Goal: Task Accomplishment & Management: Manage account settings

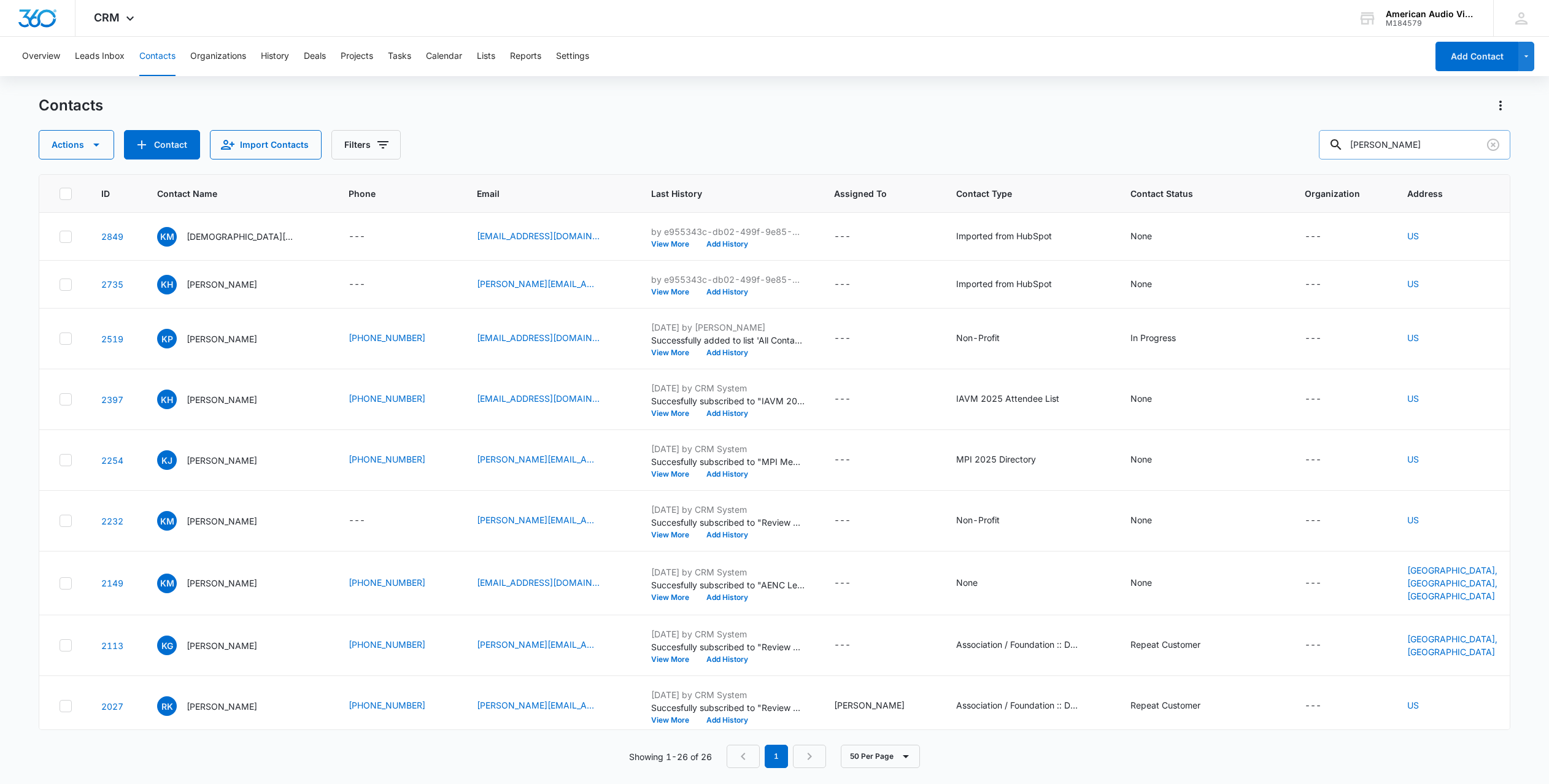
drag, startPoint x: 1406, startPoint y: 148, endPoint x: 1333, endPoint y: 153, distance: 73.2
click at [1333, 153] on input "[PERSON_NAME]" at bounding box center [1414, 144] width 191 height 29
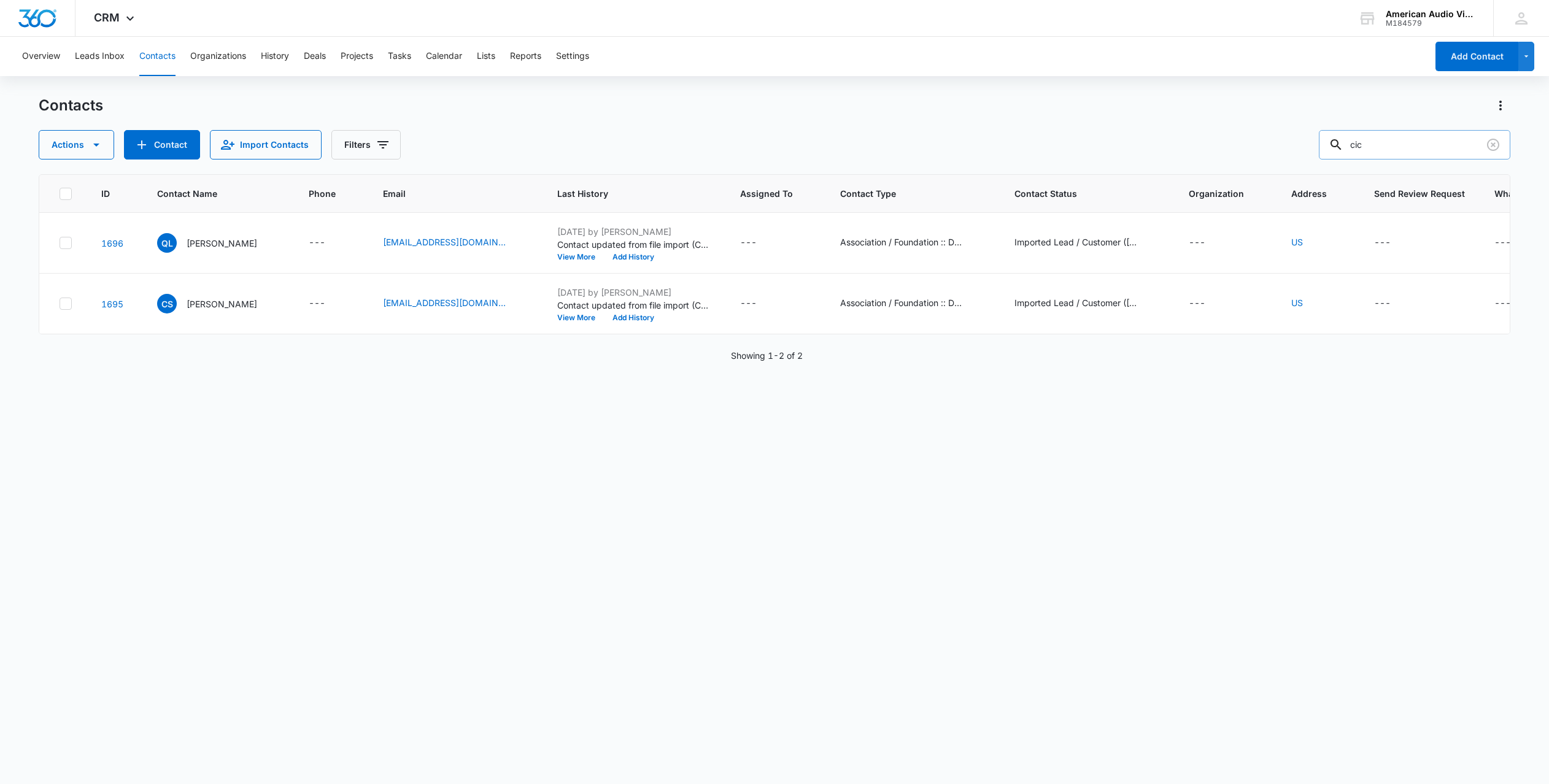
drag, startPoint x: 1394, startPoint y: 147, endPoint x: 1347, endPoint y: 147, distance: 47.0
click at [1347, 147] on div "cic" at bounding box center [1414, 144] width 191 height 29
type input "charlotte"
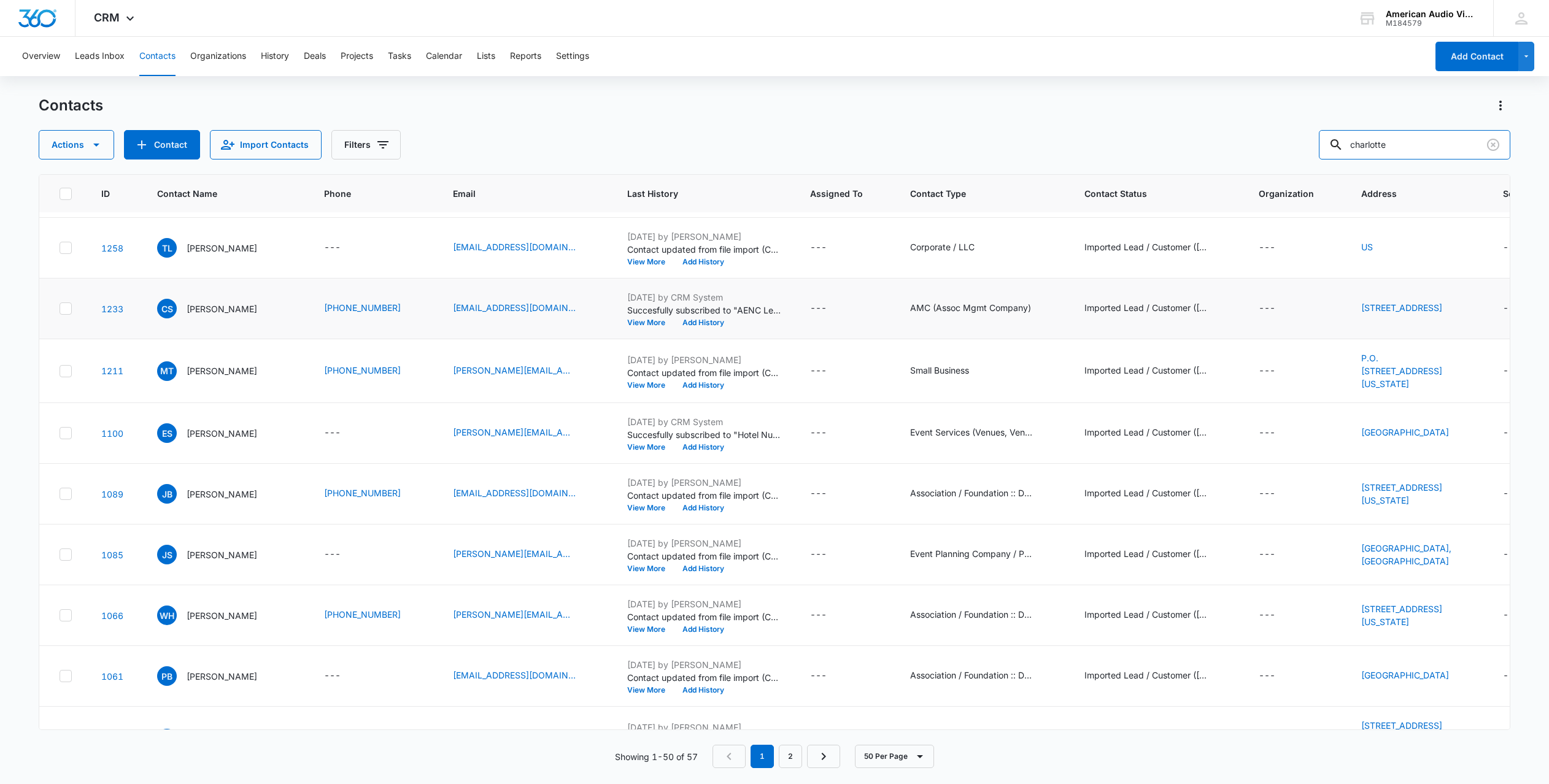
scroll to position [1595, 0]
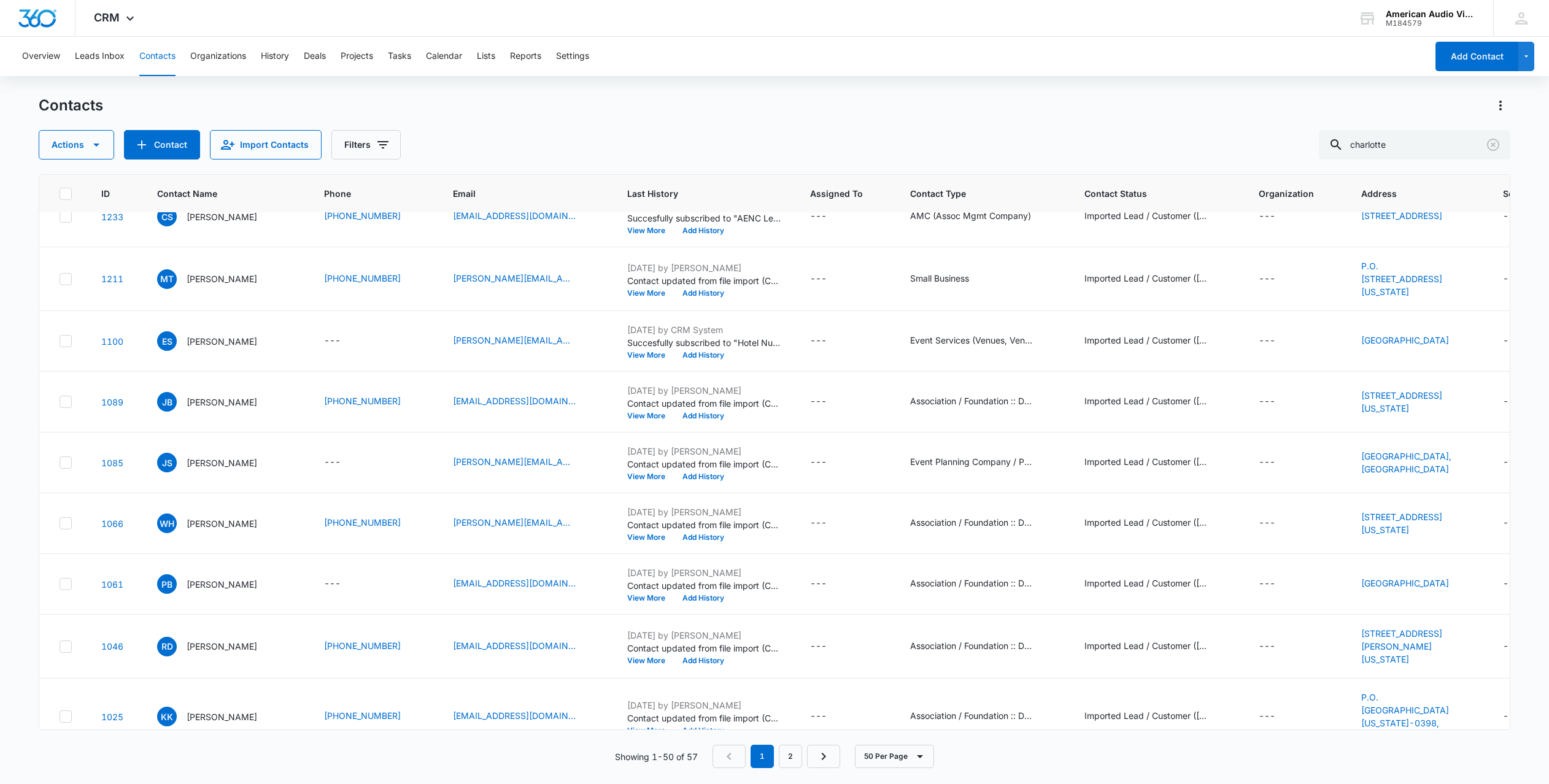
click at [598, 82] on div "[EMAIL_ADDRESS][DOMAIN_NAME]" at bounding box center [526, 73] width 145 height 14
click at [231, 81] on p "[PERSON_NAME]" at bounding box center [222, 74] width 70 height 13
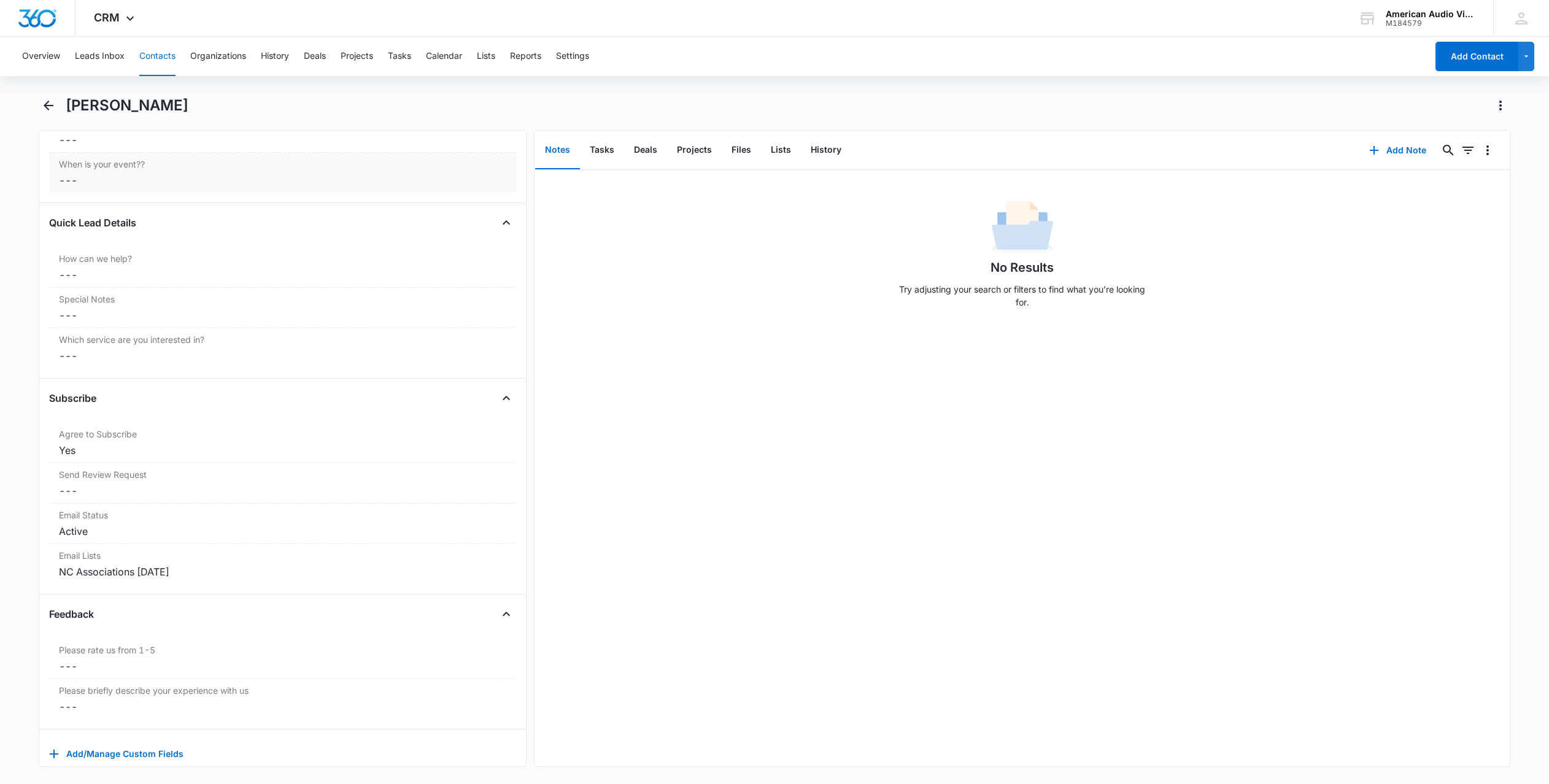
scroll to position [1337, 0]
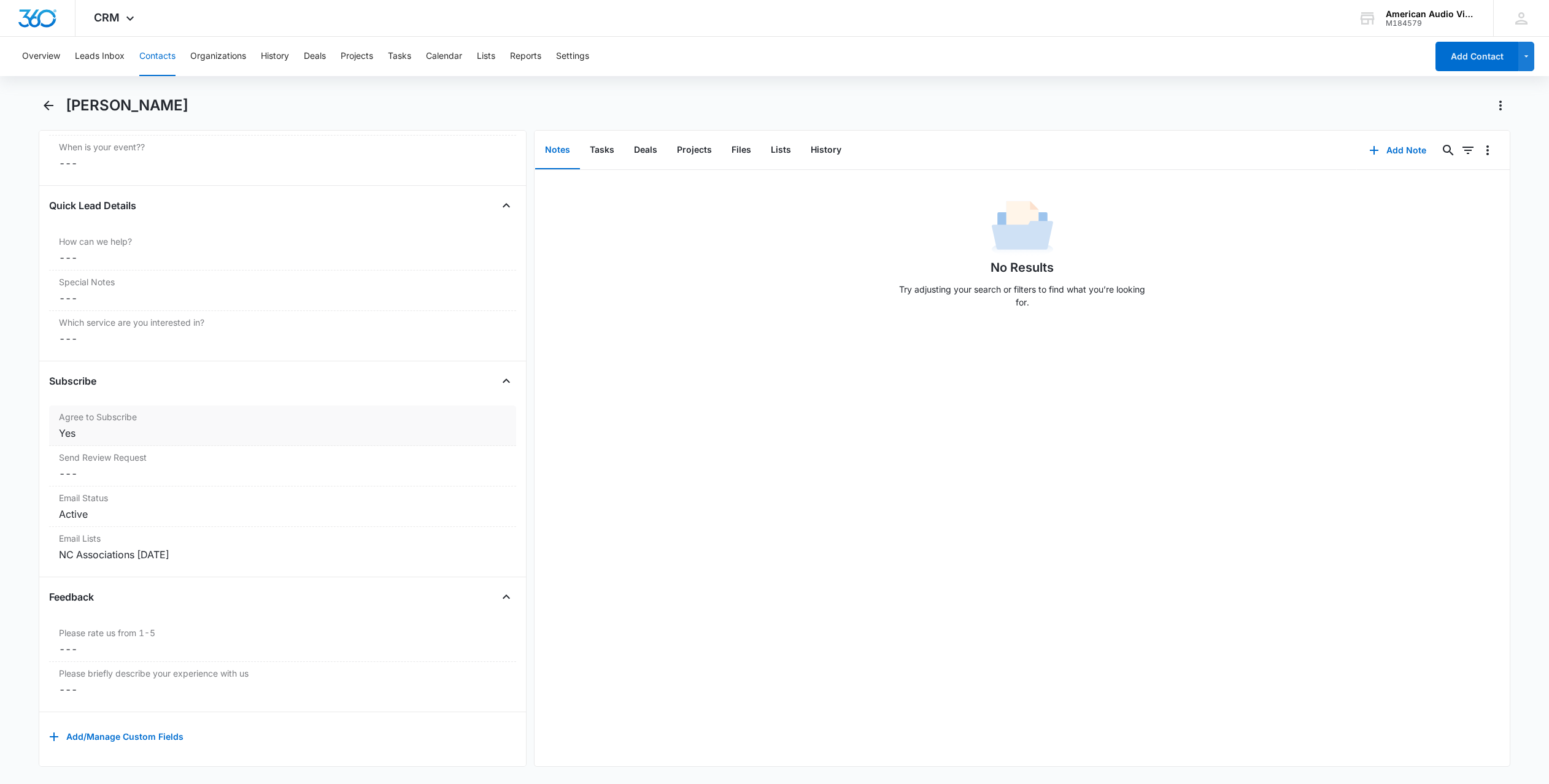
click at [278, 426] on div "Yes" at bounding box center [283, 432] width 448 height 14
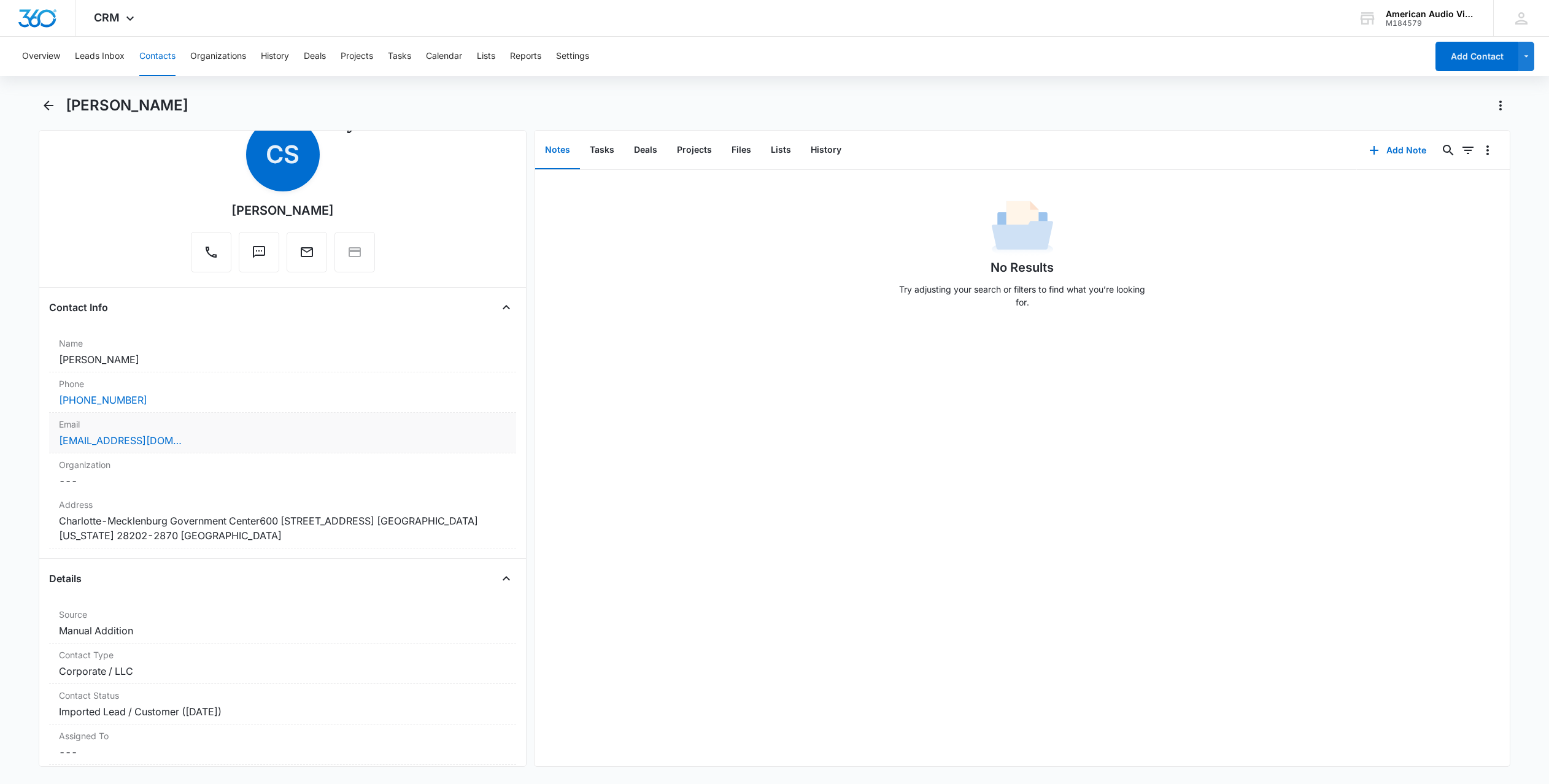
scroll to position [0, 0]
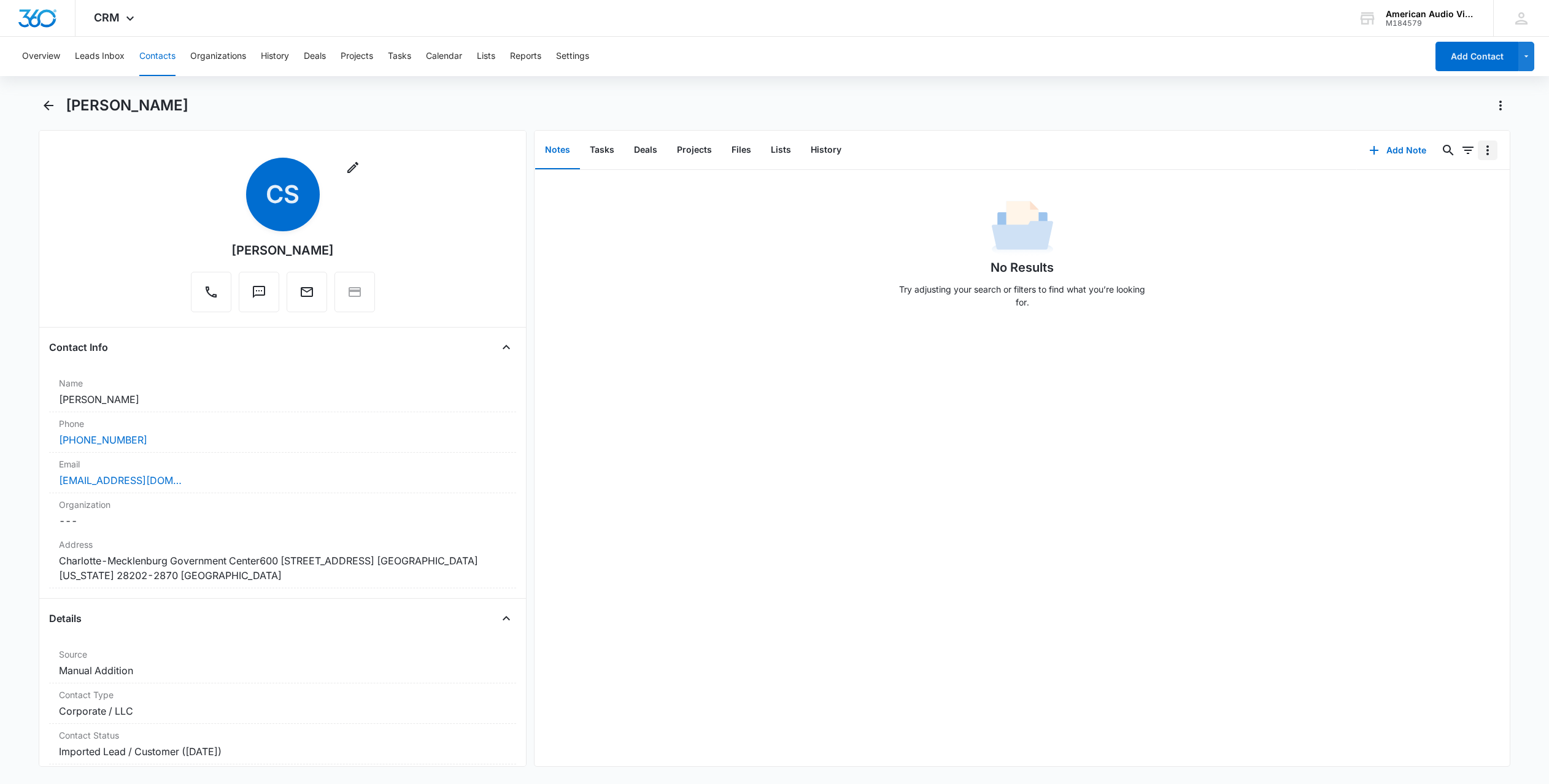
click at [1480, 154] on icon "Overflow Menu" at bounding box center [1487, 150] width 14 height 14
click at [736, 306] on div "No Results Try adjusting your search or filters to find what you’re looking for." at bounding box center [1022, 257] width 975 height 122
click at [346, 166] on icon "button" at bounding box center [352, 167] width 14 height 14
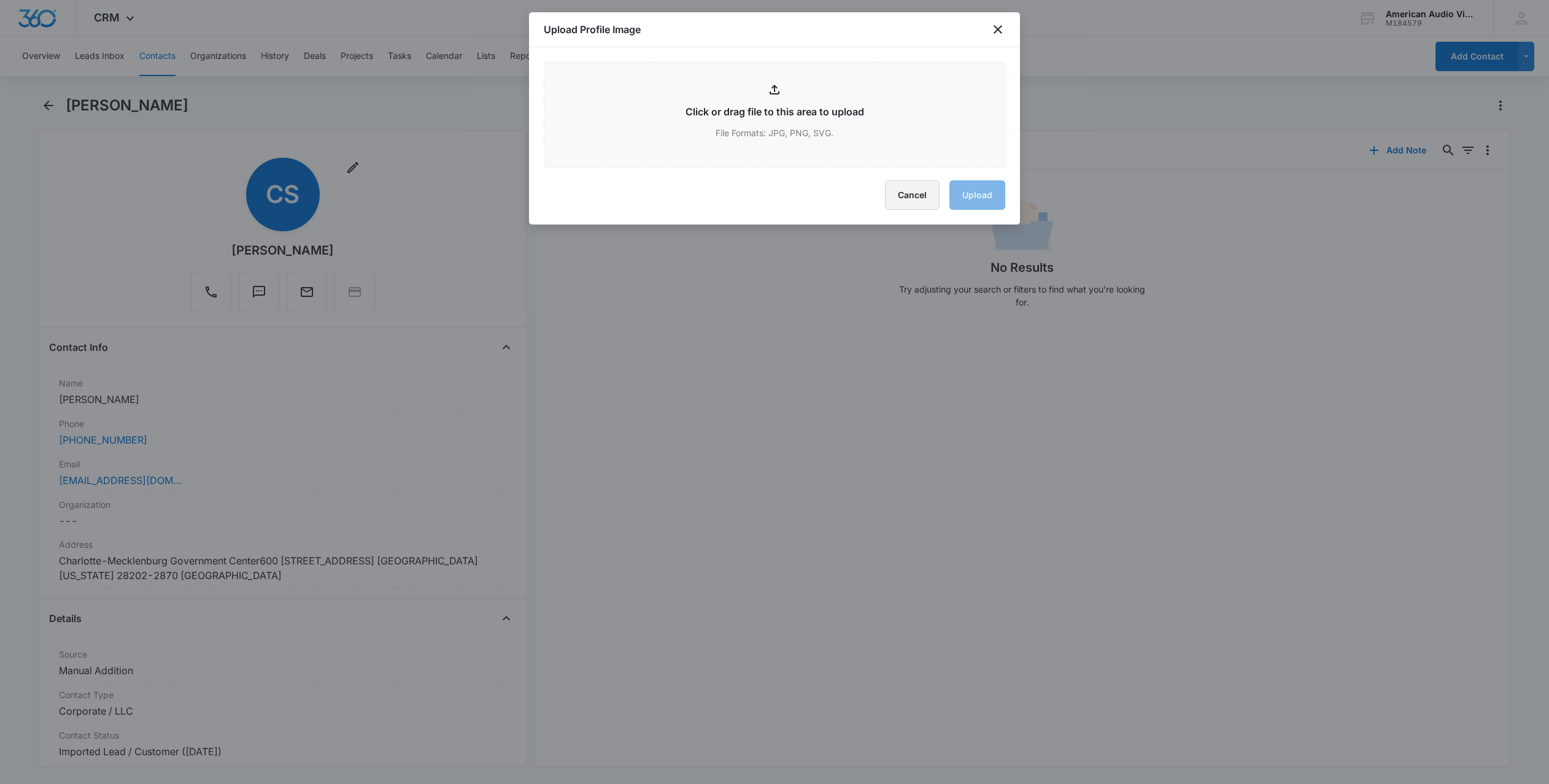
click at [915, 200] on button "Cancel" at bounding box center [912, 195] width 54 height 29
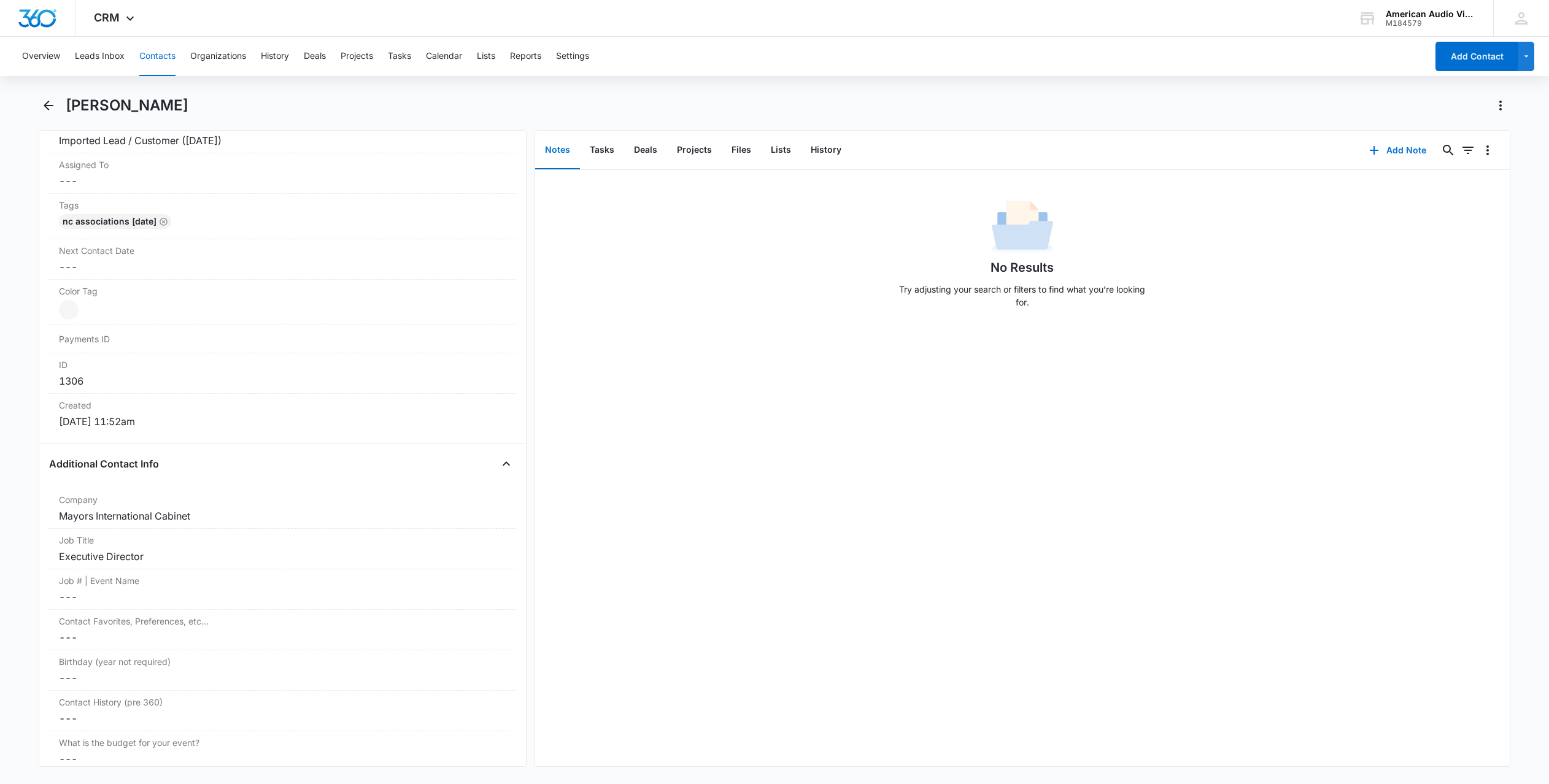
scroll to position [613, 0]
click at [396, 373] on dd "1306" at bounding box center [283, 378] width 448 height 14
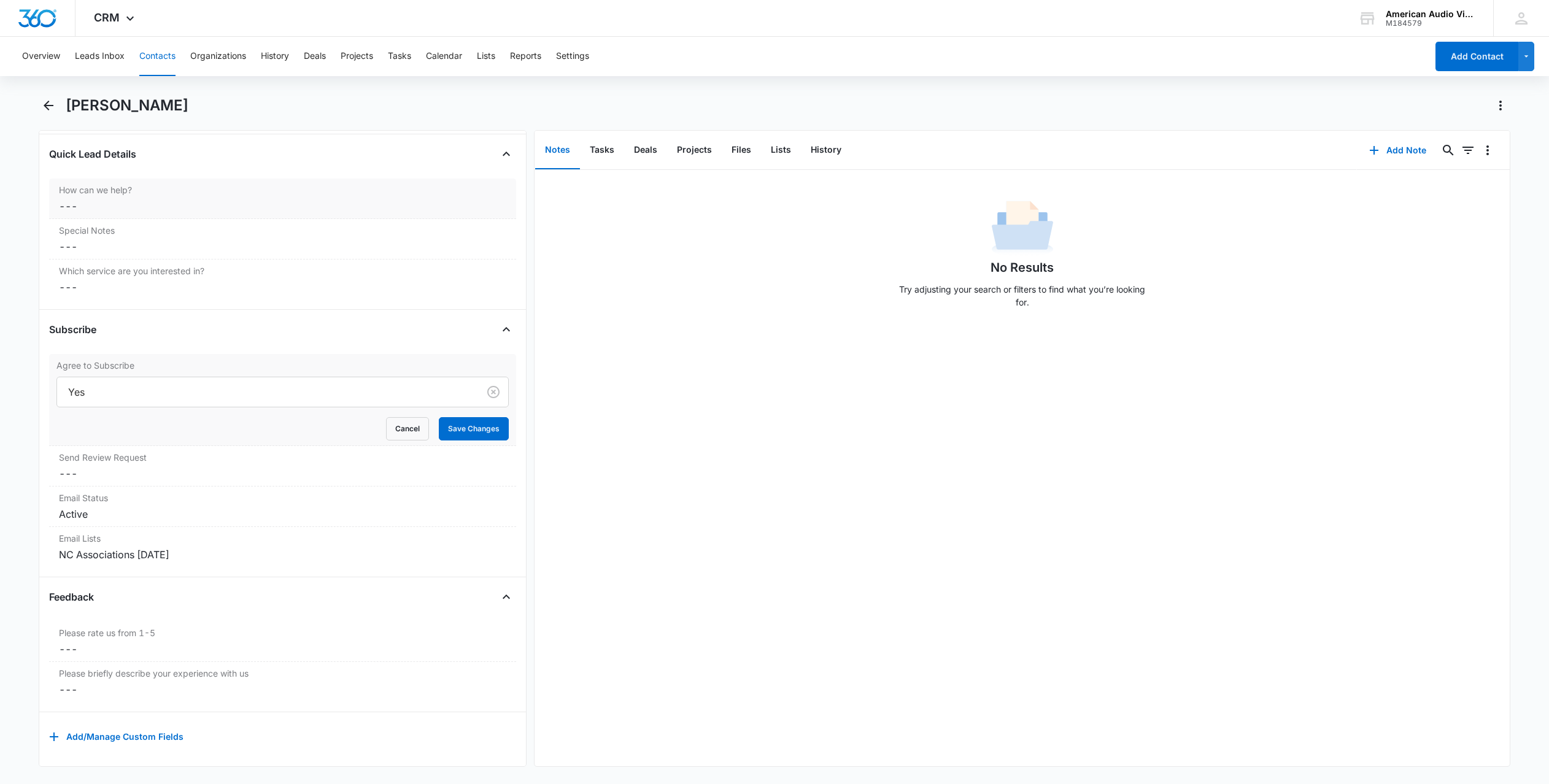
scroll to position [1389, 0]
click at [268, 507] on div "Active" at bounding box center [283, 513] width 448 height 14
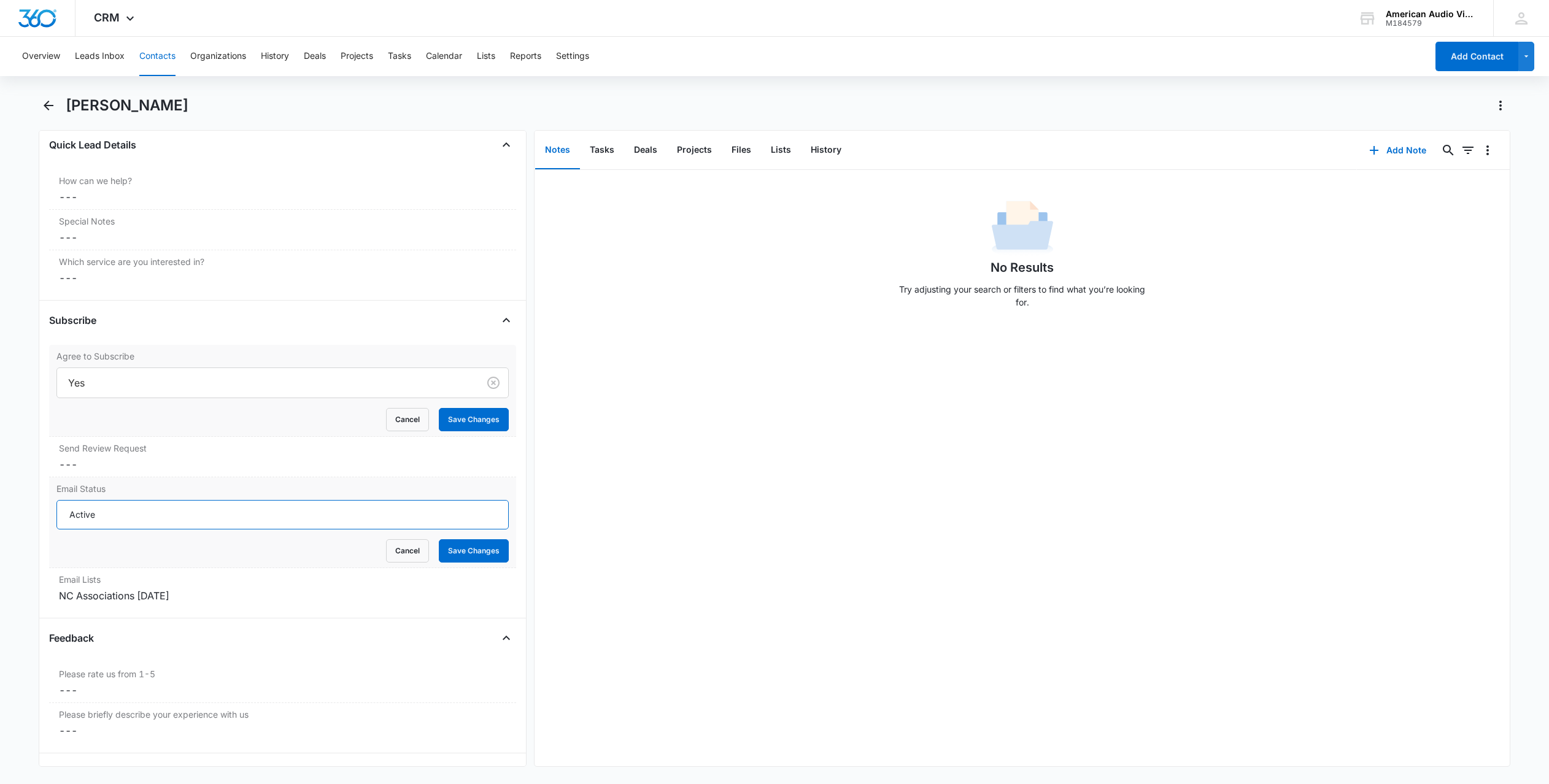
click at [275, 513] on input "Active" at bounding box center [283, 514] width 452 height 29
drag, startPoint x: 316, startPoint y: 513, endPoint x: -61, endPoint y: 517, distance: 377.0
click at [0, 517] on html "CRM Apps Reputation Forms CRM Email Social Payments POS Content Ads Intelligenc…" at bounding box center [774, 392] width 1549 height 784
click at [480, 556] on button "Save Changes" at bounding box center [473, 550] width 70 height 23
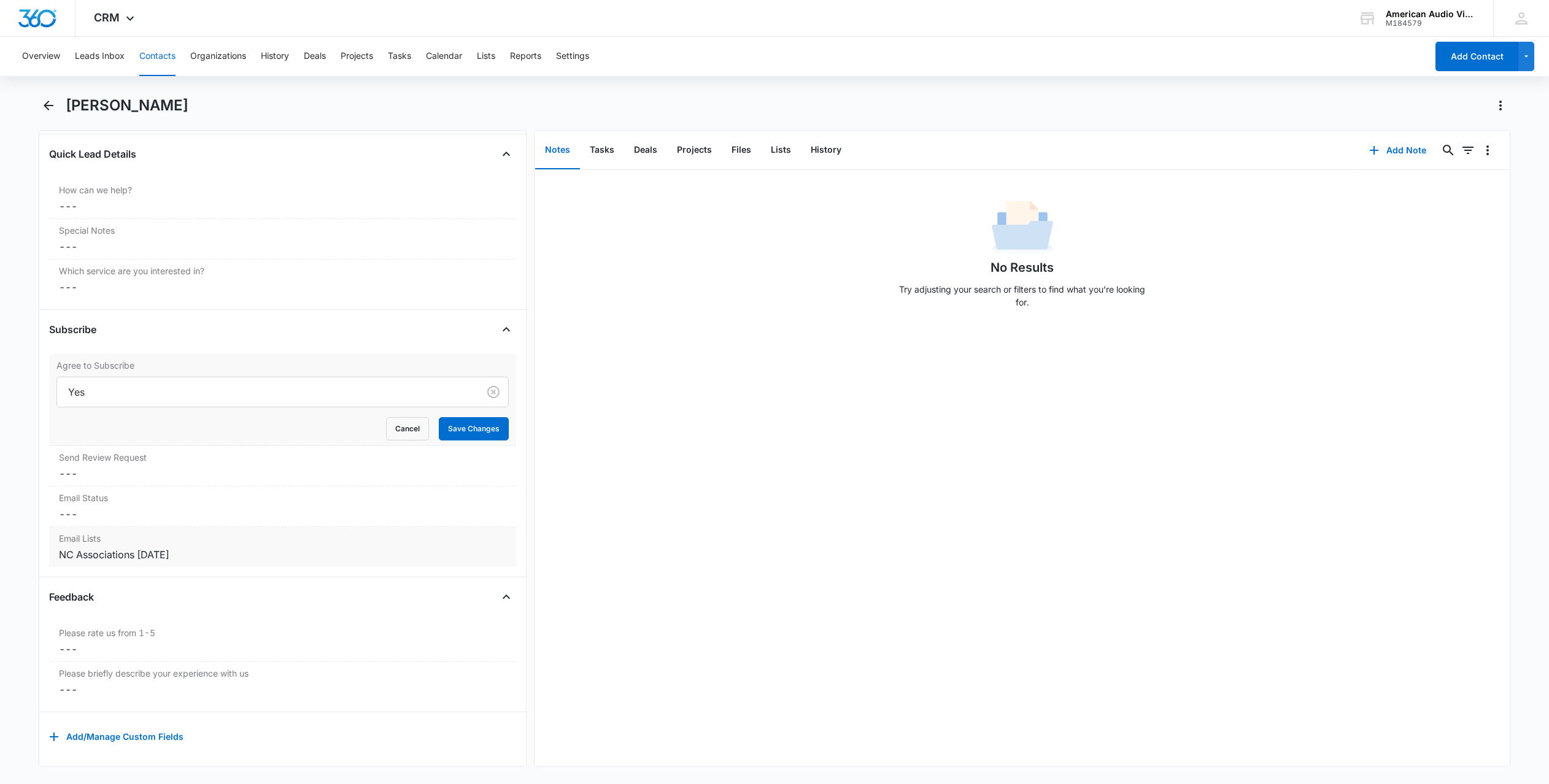
click at [340, 535] on label "Email Lists" at bounding box center [283, 538] width 448 height 13
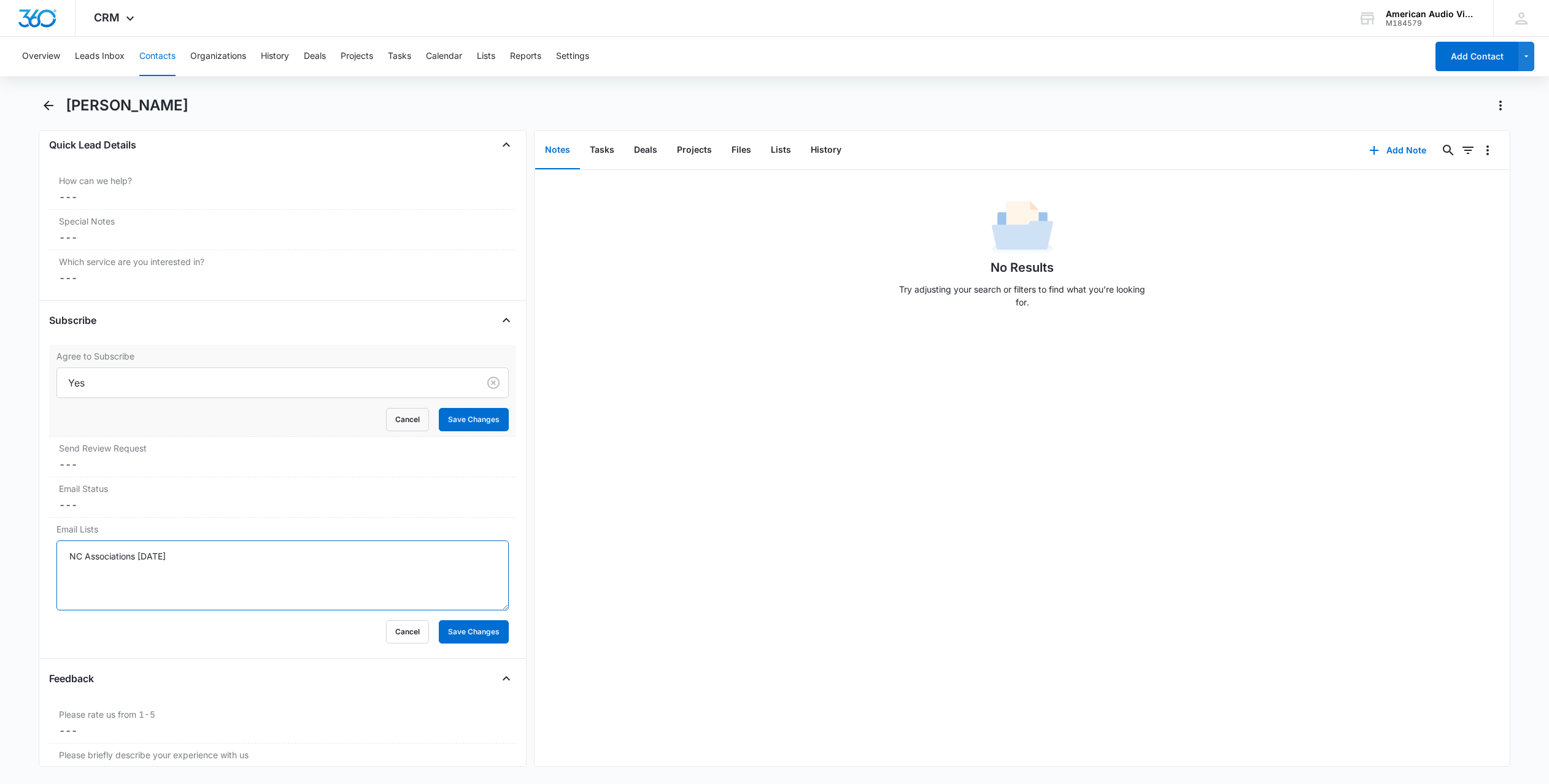
drag, startPoint x: 408, startPoint y: 575, endPoint x: 13, endPoint y: 579, distance: 395.0
click at [13, 579] on main "[PERSON_NAME] Remove CS [PERSON_NAME] Contact Info Name Cancel Save Changes [PE…" at bounding box center [774, 438] width 1549 height 686
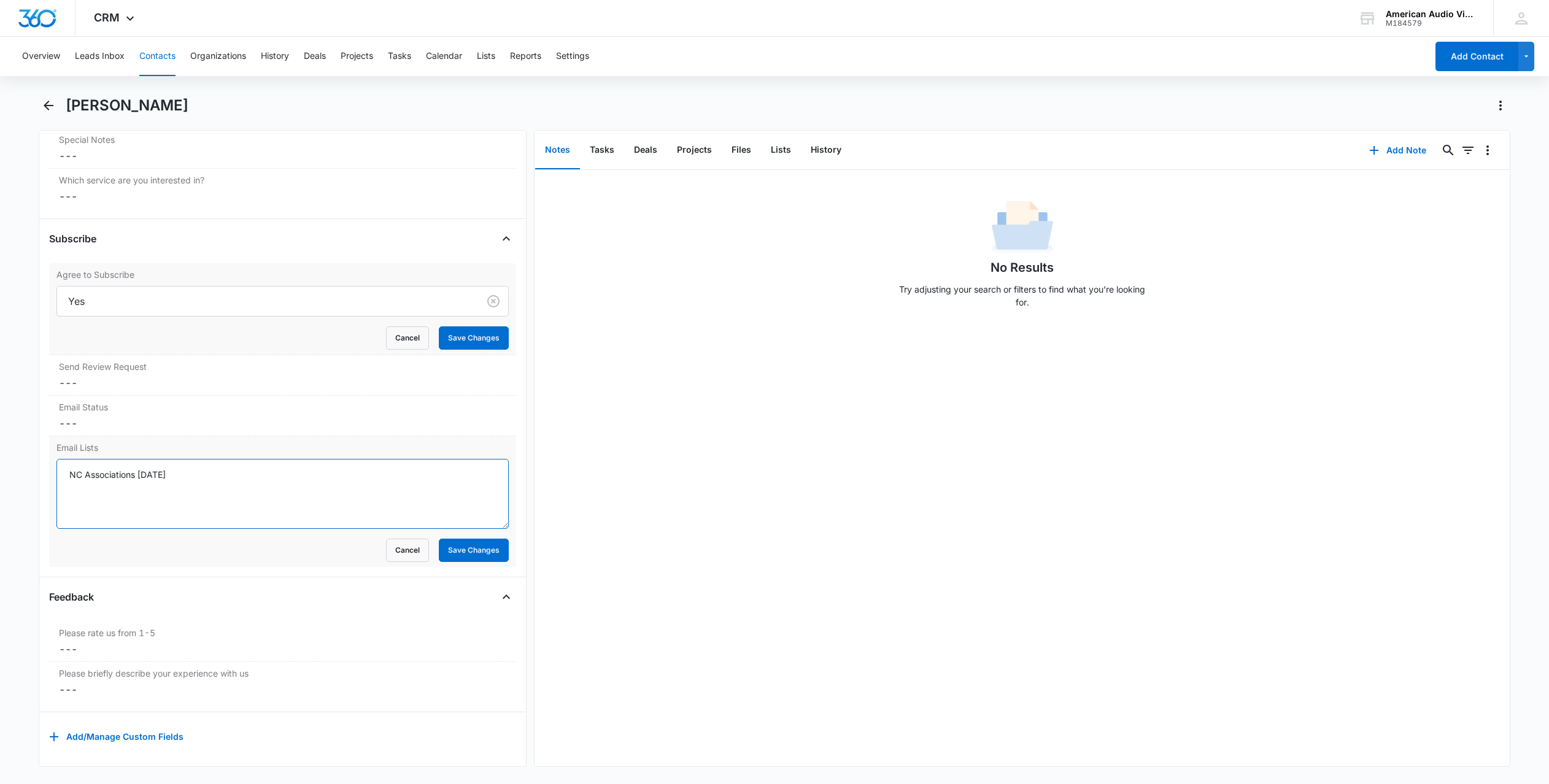
scroll to position [1480, 0]
click at [390, 538] on button "Cancel" at bounding box center [407, 550] width 43 height 23
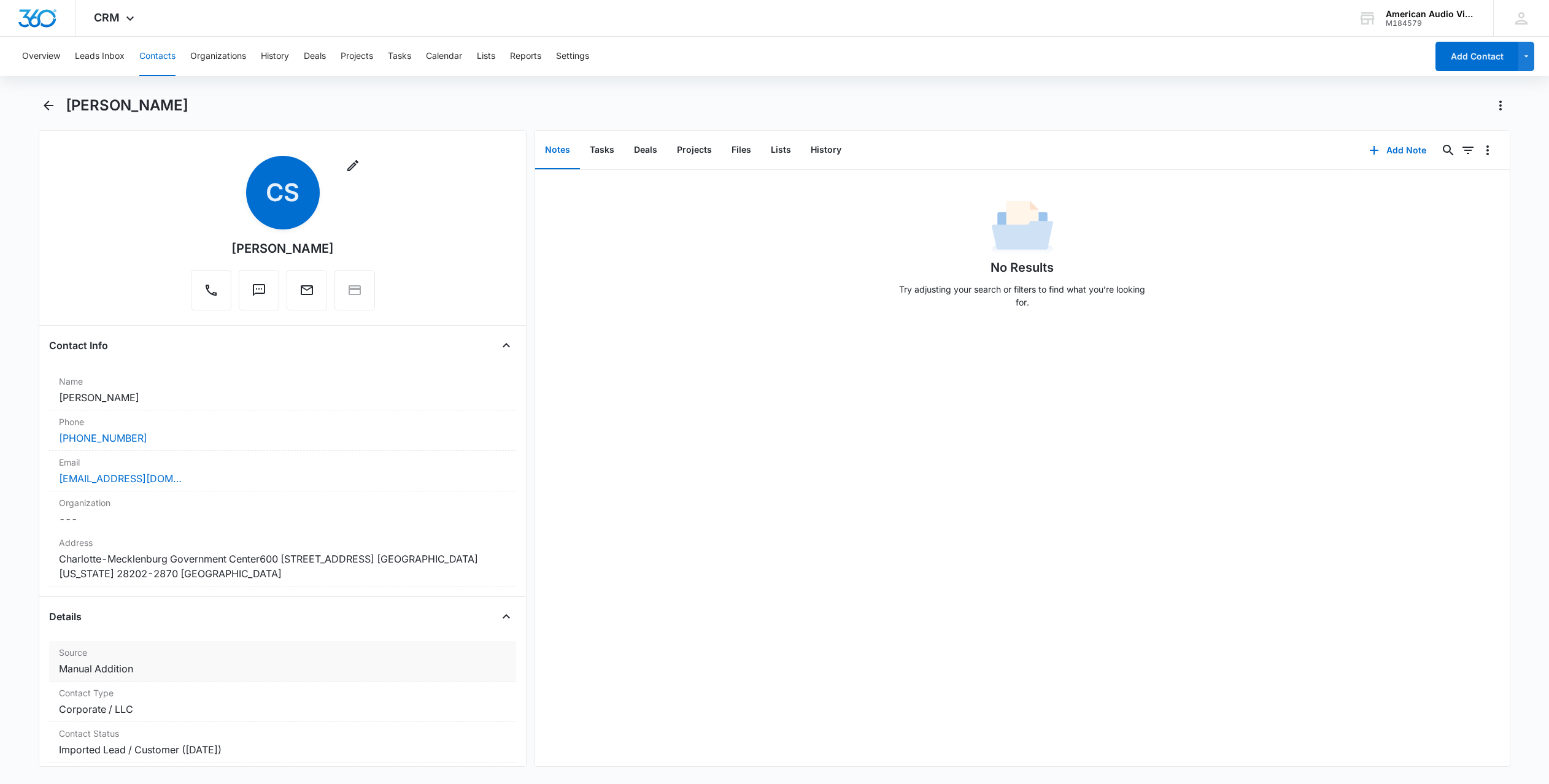
scroll to position [0, 0]
click at [1506, 100] on icon "Actions" at bounding box center [1500, 105] width 14 height 14
click at [1438, 176] on div "Delete" at bounding box center [1453, 176] width 54 height 8
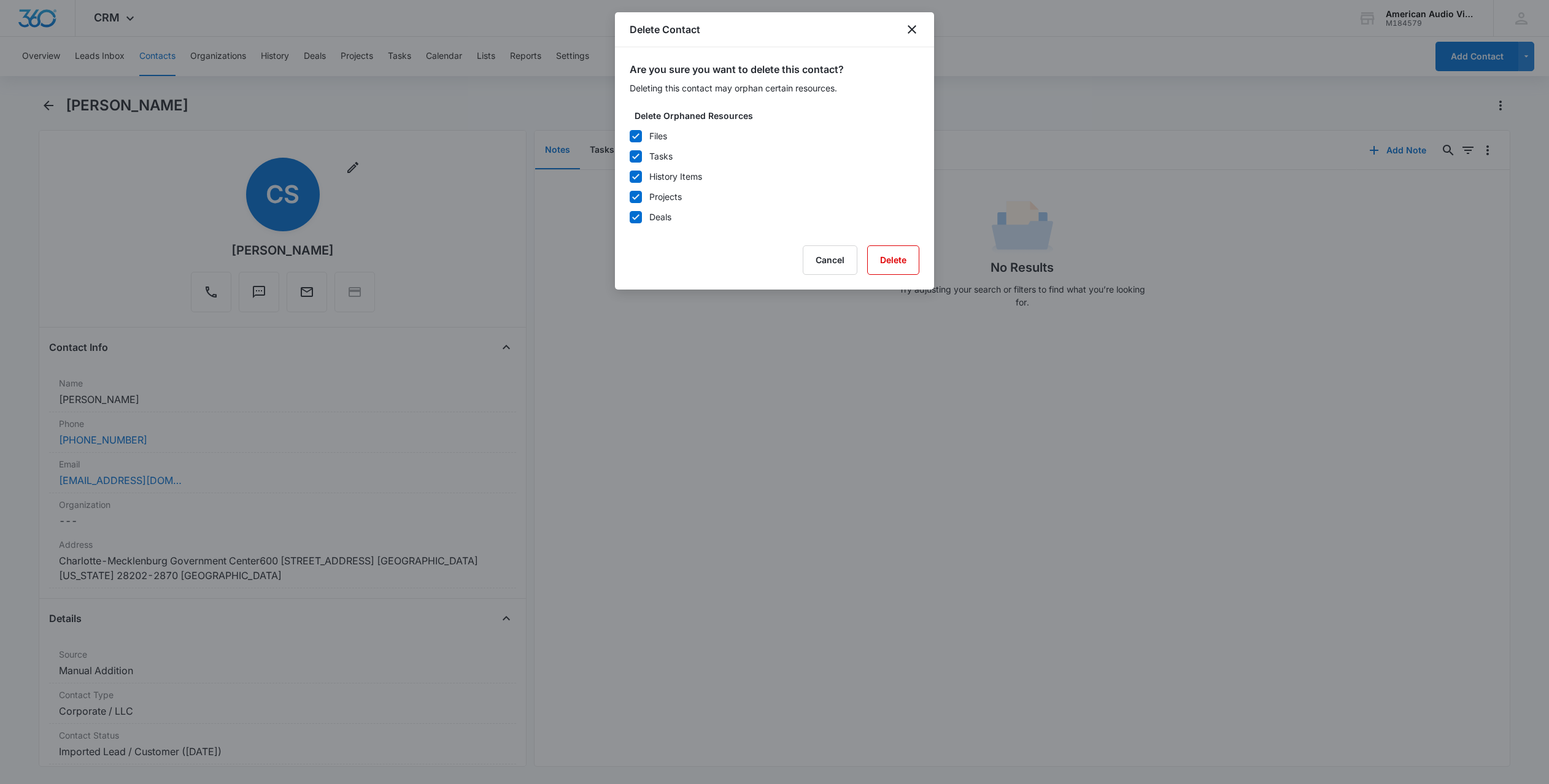
click at [896, 275] on div "Are you sure you want to delete this contact? Deleting this contact may orphan …" at bounding box center [774, 168] width 319 height 243
click at [893, 263] on button "Delete" at bounding box center [893, 260] width 52 height 29
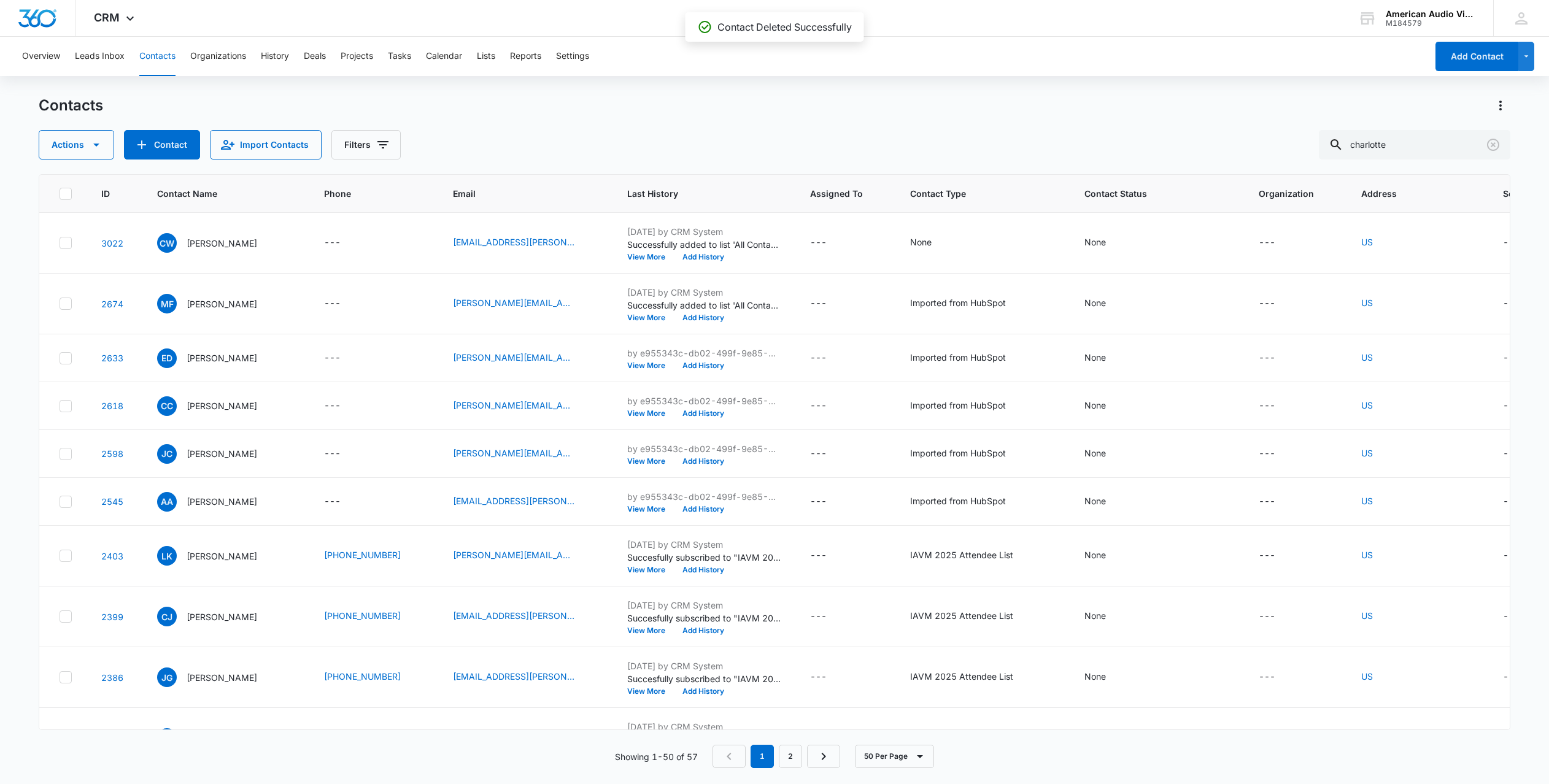
scroll to position [1595, 0]
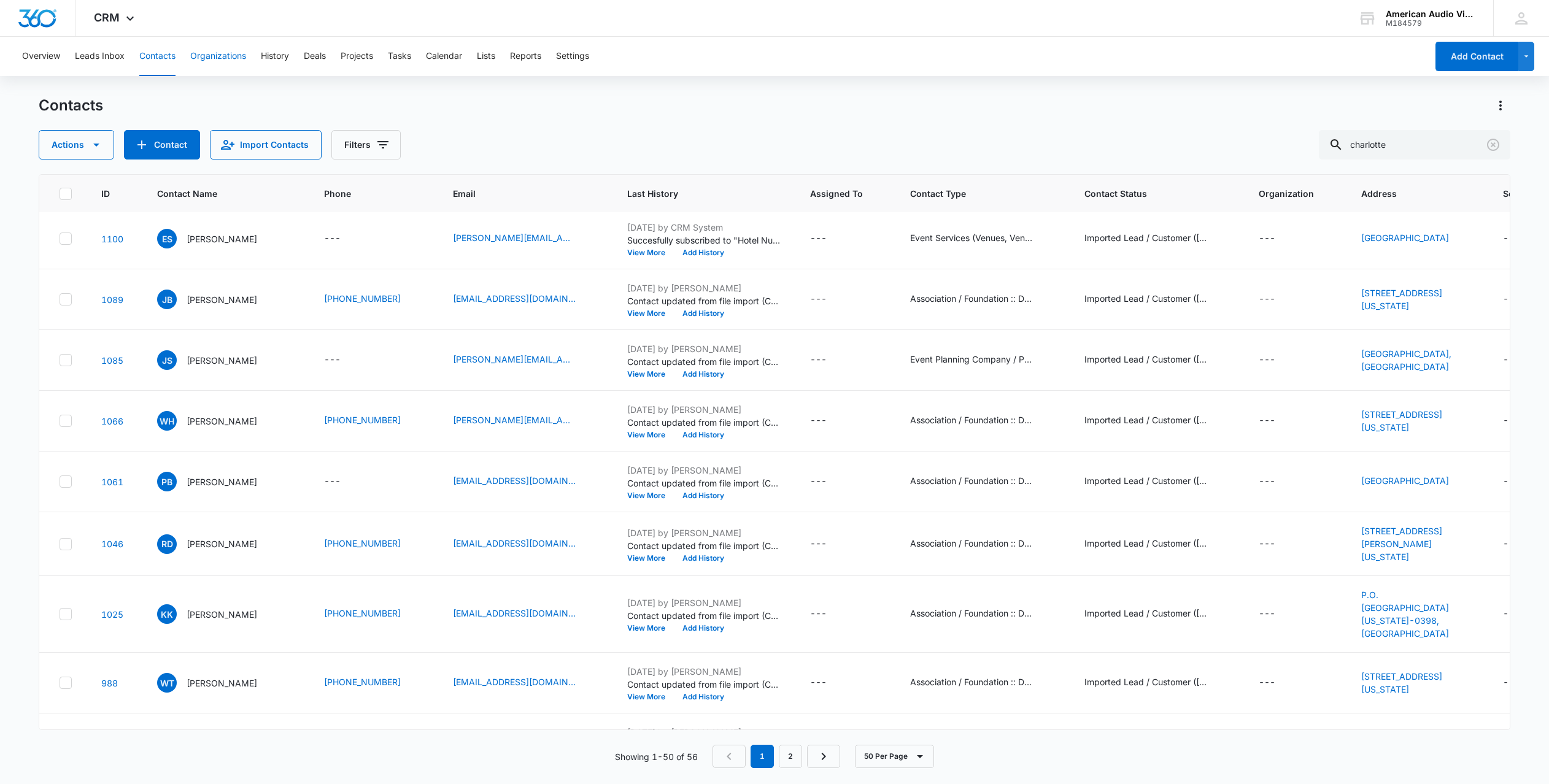
click at [233, 55] on button "Organizations" at bounding box center [219, 57] width 56 height 39
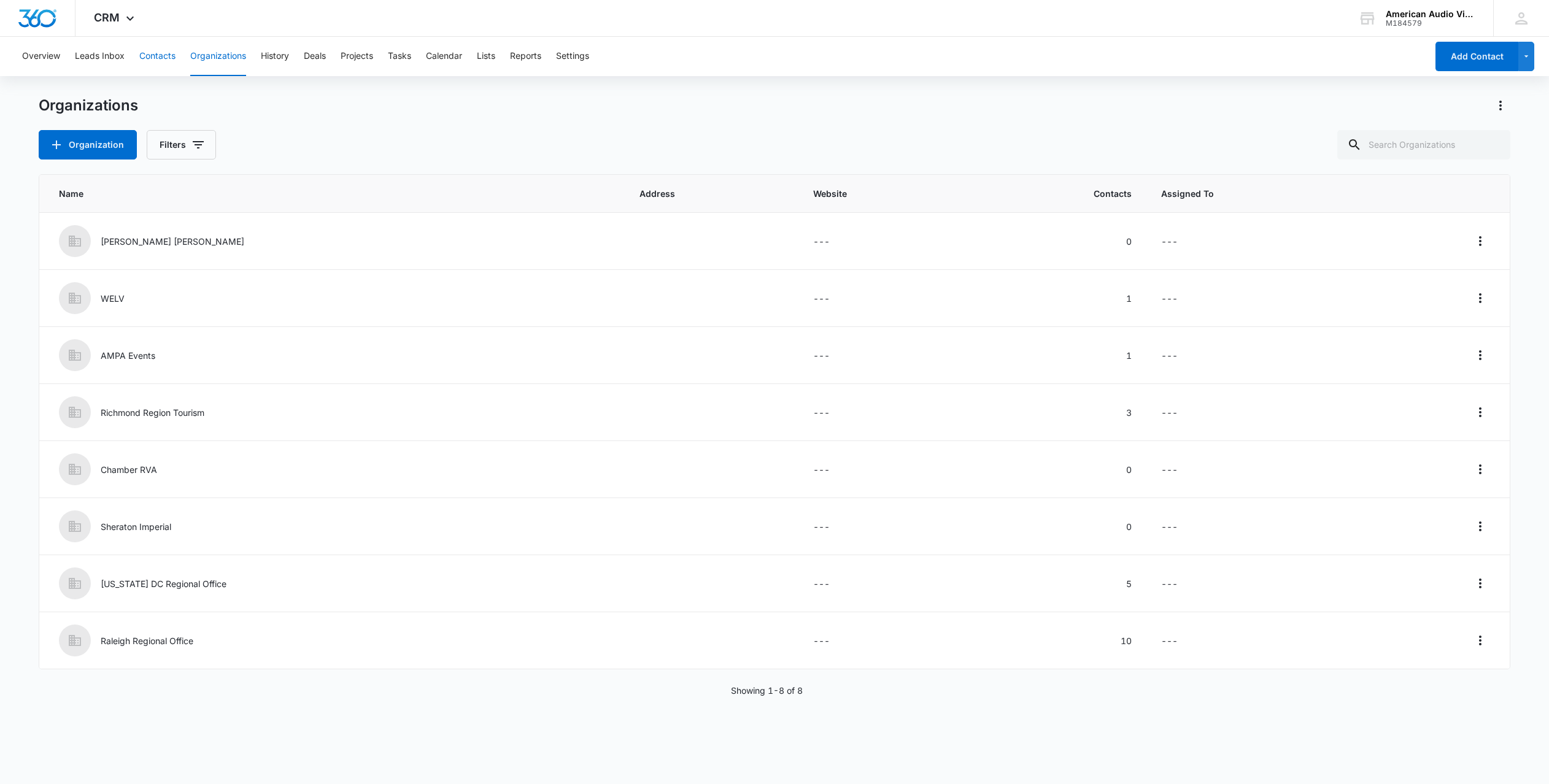
click at [151, 61] on button "Contacts" at bounding box center [157, 57] width 36 height 39
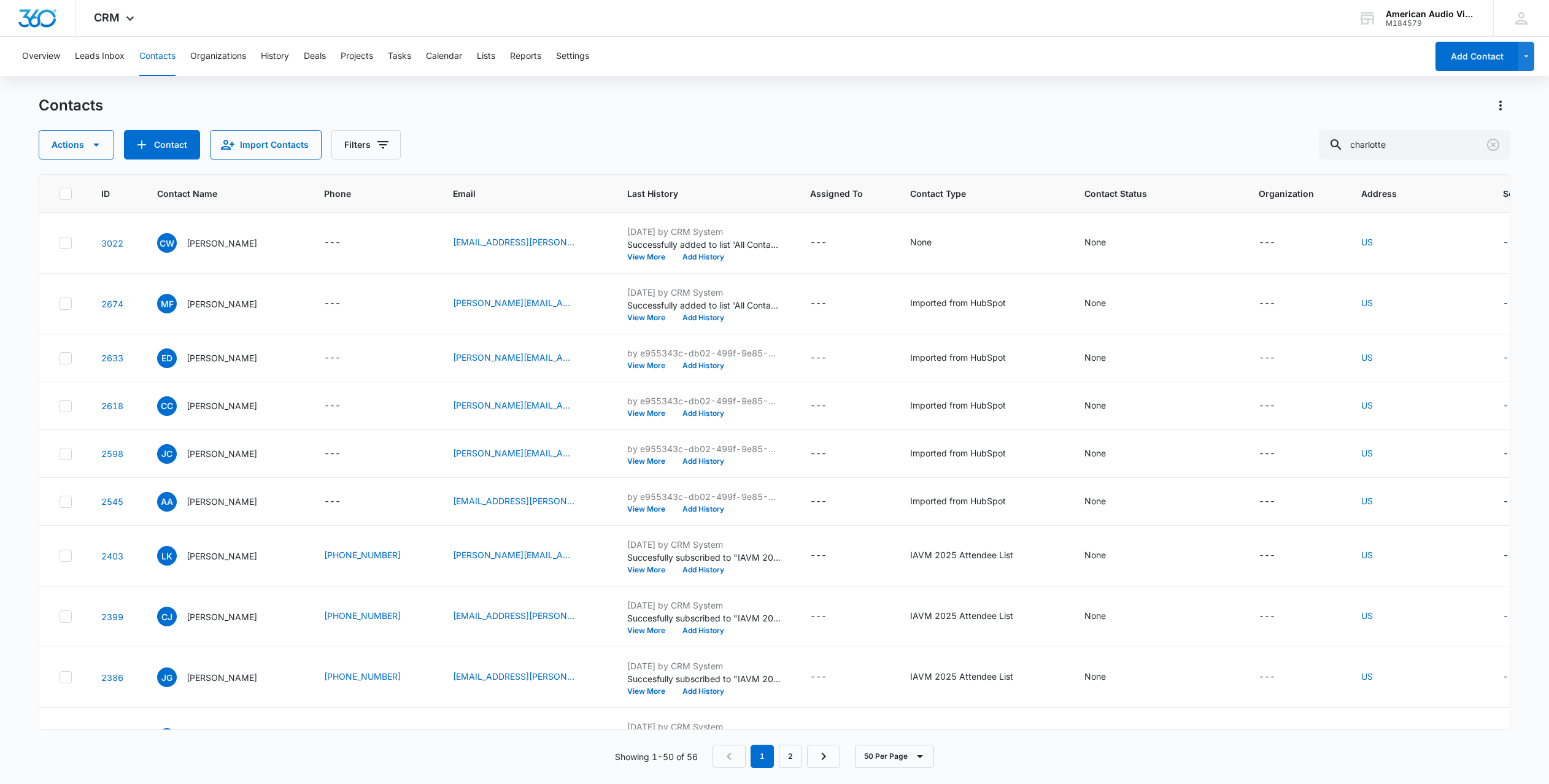
scroll to position [1595, 0]
